Goal: Complete application form: Complete application form

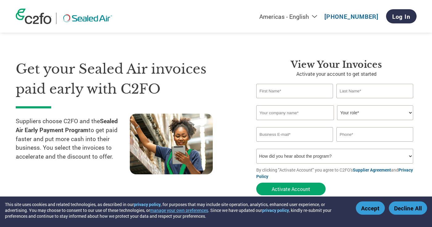
click at [269, 93] on input "text" at bounding box center [294, 91] width 77 height 14
type input "[PERSON_NAME]"
type input "Controlco,Inc"
type input "[EMAIL_ADDRESS][DOMAIN_NAME]"
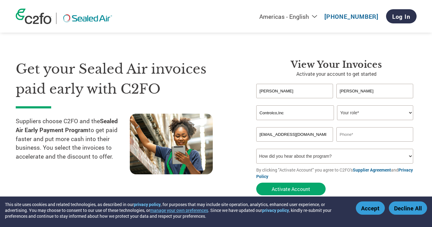
type input "4408924946"
click at [411, 113] on select "Your role* CFO Controller Credit Manager Finance Director Treasurer CEO Preside…" at bounding box center [375, 112] width 76 height 15
select select "CEO"
click at [337, 105] on select "Your role* CFO Controller Credit Manager Finance Director Treasurer CEO Preside…" at bounding box center [375, 112] width 76 height 15
click at [409, 156] on select "How did you hear about the program? Received a letter Email Social Media Online…" at bounding box center [334, 156] width 157 height 15
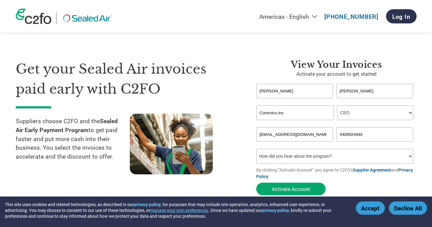
select select "Email"
click at [256, 149] on select "How did you hear about the program? Received a letter Email Social Media Online…" at bounding box center [334, 156] width 157 height 15
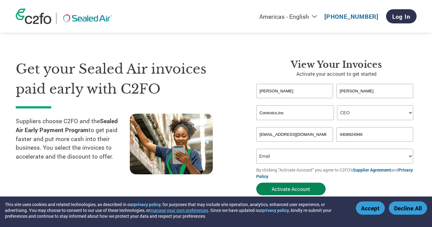
click at [289, 188] on button "Activate Account" at bounding box center [290, 189] width 69 height 13
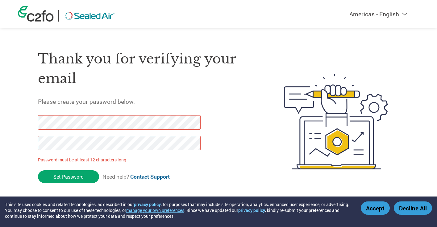
click at [23, 124] on div "Thank you for verifying your email Please create your password below. Password …" at bounding box center [218, 121] width 401 height 163
click at [29, 144] on div "Thank you for verifying your email Please create your password below. Password …" at bounding box center [218, 121] width 401 height 163
click at [34, 123] on div "Thank you for verifying your email Please create your password below. Password …" at bounding box center [218, 121] width 401 height 163
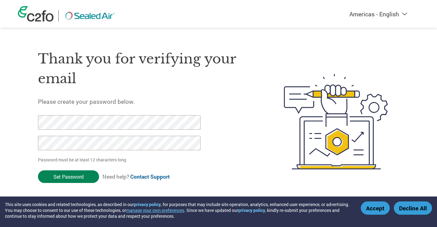
click at [71, 175] on input "Set Password" at bounding box center [68, 177] width 61 height 13
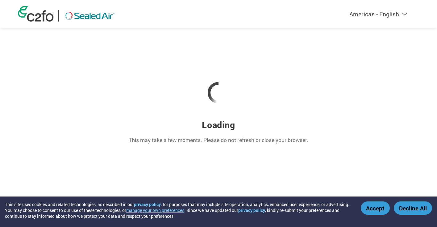
click at [408, 208] on button "Decline All" at bounding box center [413, 208] width 38 height 13
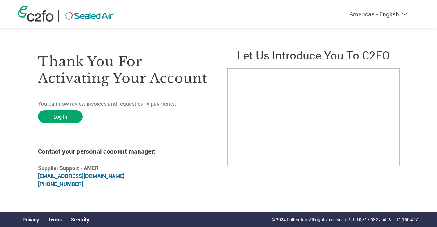
click at [206, 196] on html "This site uses cookies and related technologies, as described in our privacy po…" at bounding box center [218, 104] width 437 height 209
